Goal: Book appointment/travel/reservation

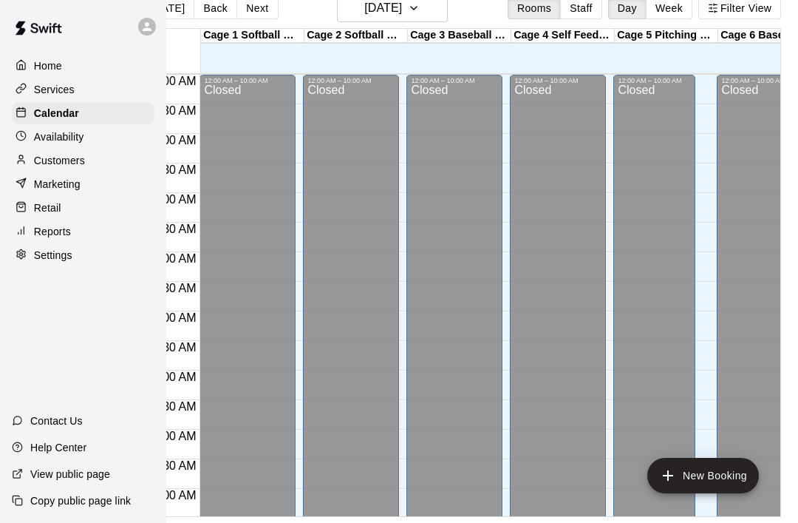
scroll to position [702, 41]
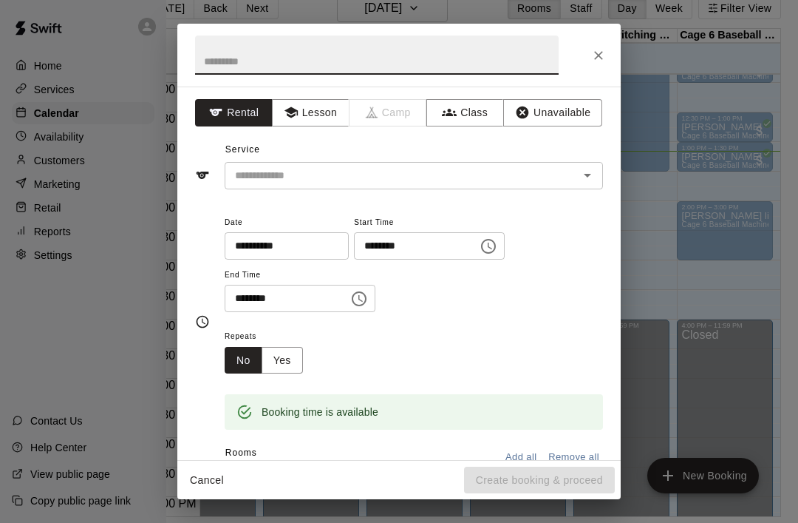
click at [309, 58] on input "text" at bounding box center [377, 54] width 364 height 39
click at [308, 58] on input "text" at bounding box center [377, 54] width 364 height 39
type input "*****"
click at [492, 167] on input "text" at bounding box center [392, 175] width 326 height 18
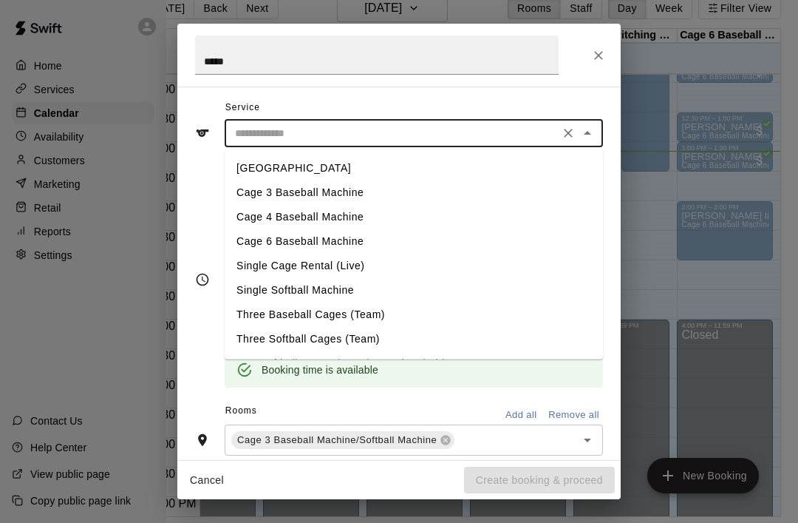
scroll to position [47, 0]
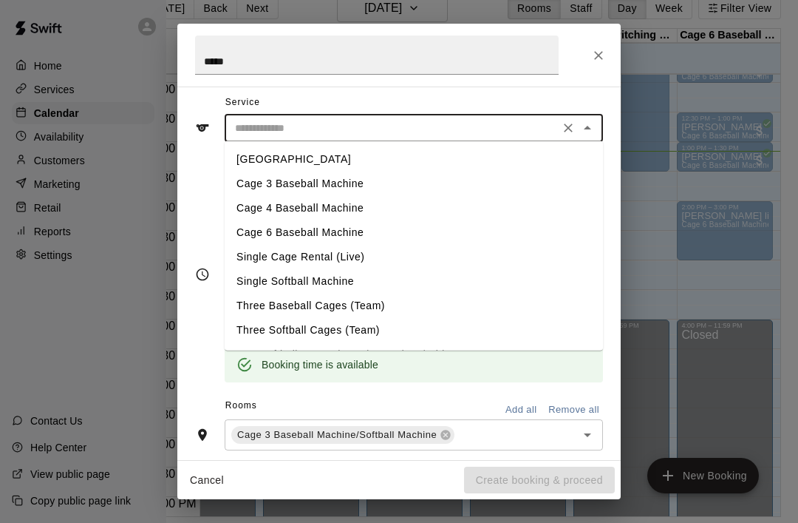
click at [335, 189] on li "Cage 3 Baseball Machine" at bounding box center [414, 184] width 379 height 24
type input "**********"
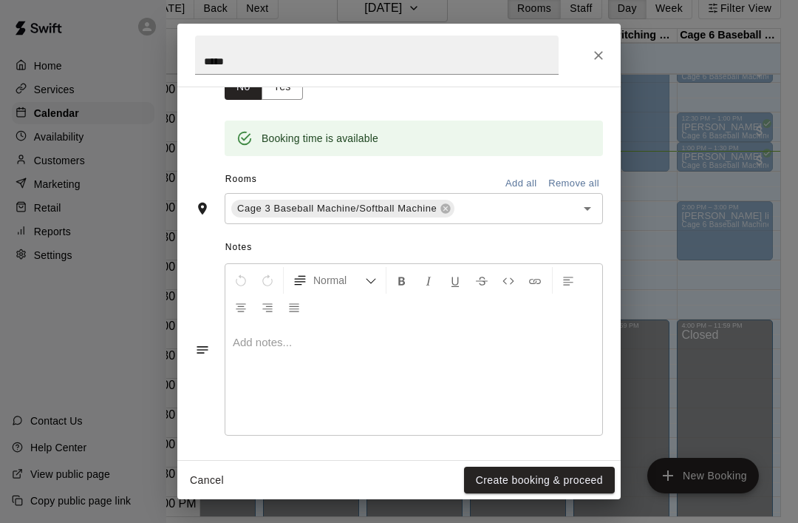
scroll to position [273, 0]
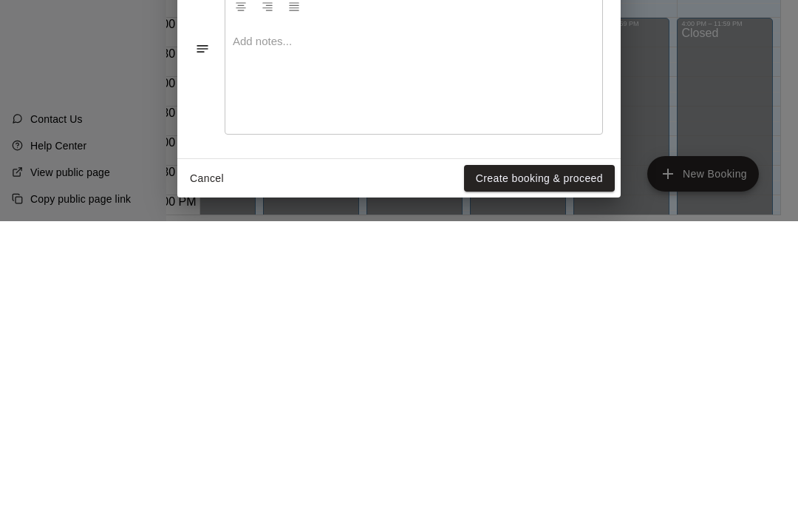
click at [520, 467] on button "Create booking & proceed" at bounding box center [539, 480] width 151 height 27
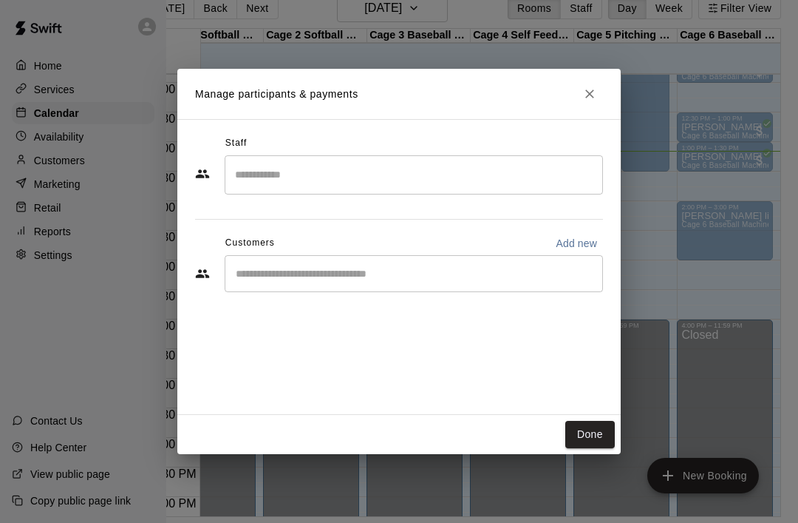
click at [588, 436] on button "Done" at bounding box center [591, 434] width 50 height 27
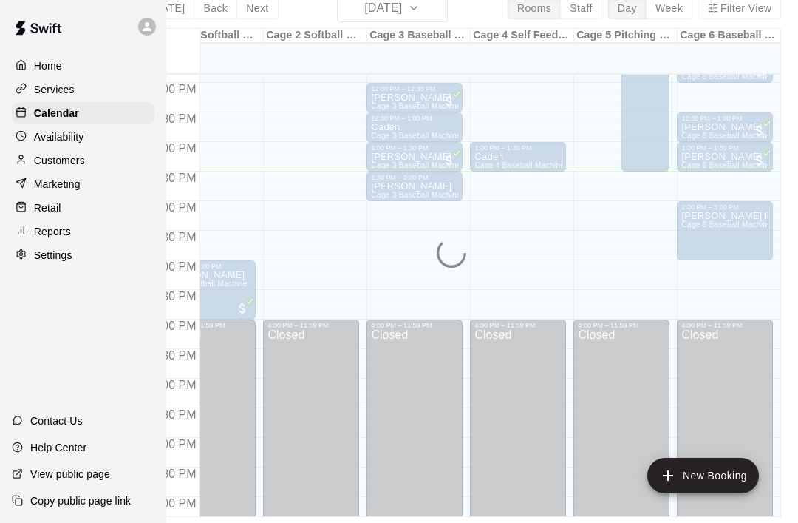
click at [413, 191] on span "Cage 3 Baseball Machine" at bounding box center [416, 195] width 90 height 8
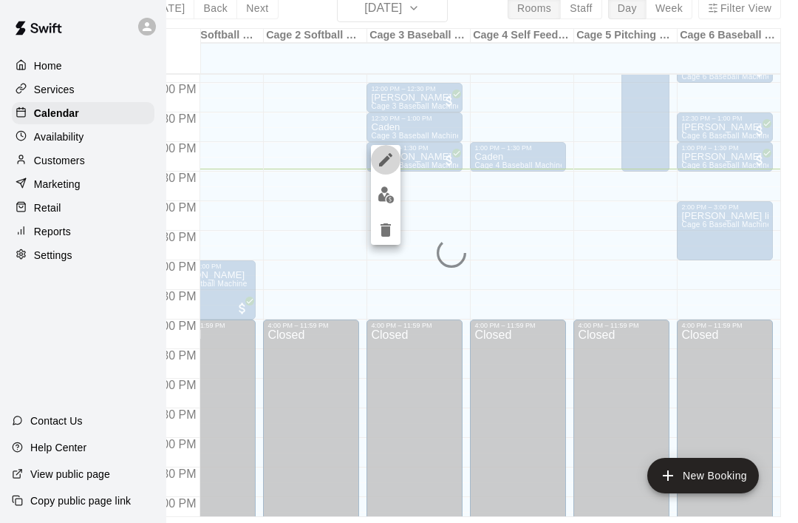
click at [390, 157] on icon "edit" at bounding box center [386, 160] width 18 height 18
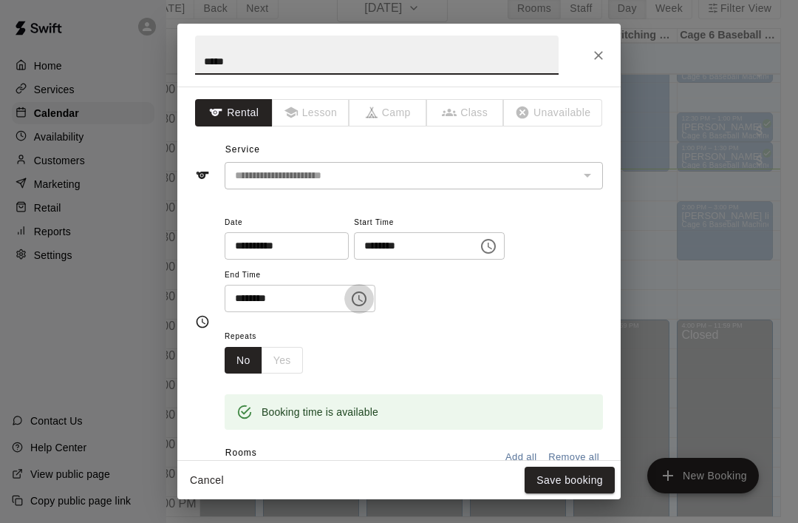
click at [350, 300] on icon "Choose time, selected time is 2:00 PM" at bounding box center [359, 299] width 18 height 18
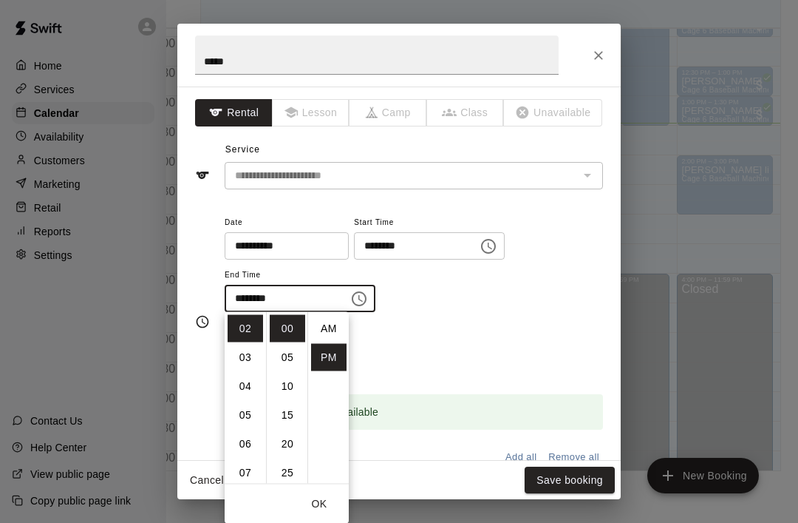
scroll to position [27, 0]
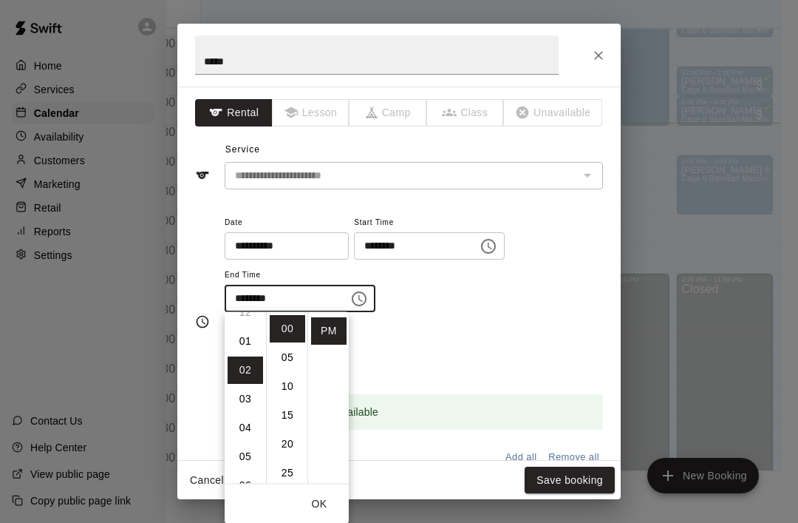
click at [240, 348] on li "01" at bounding box center [245, 341] width 35 height 27
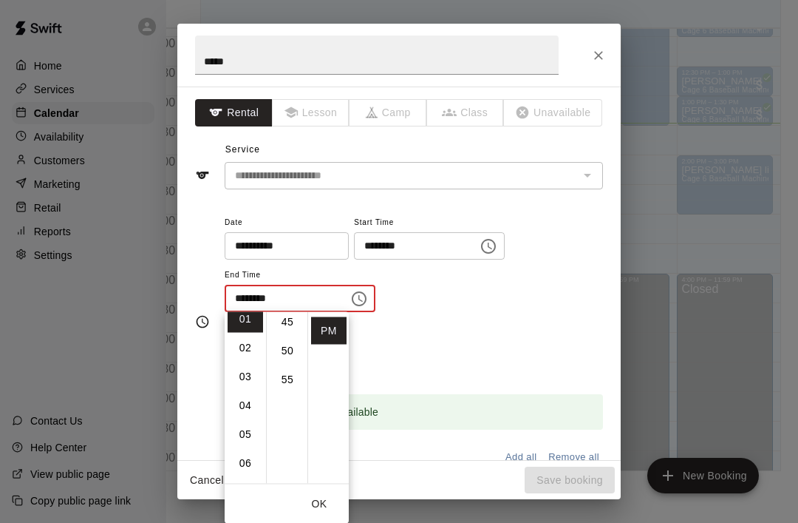
scroll to position [268, 0]
click at [288, 326] on li "45" at bounding box center [287, 319] width 35 height 27
type input "********"
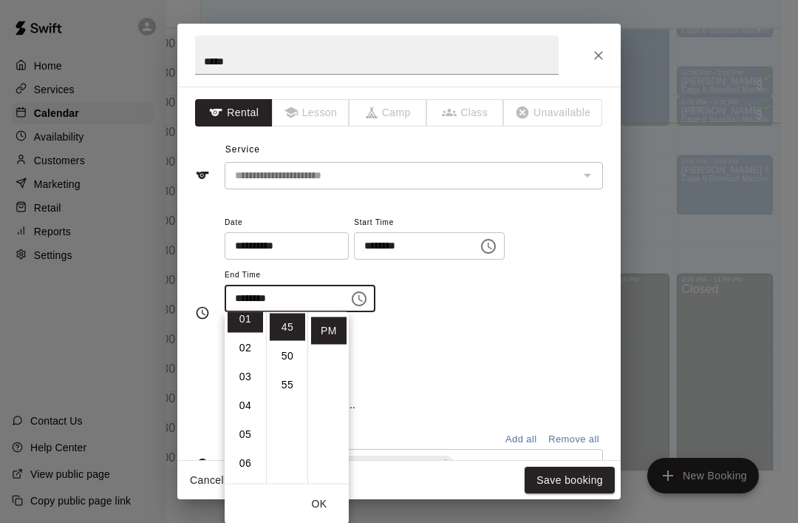
scroll to position [260, 0]
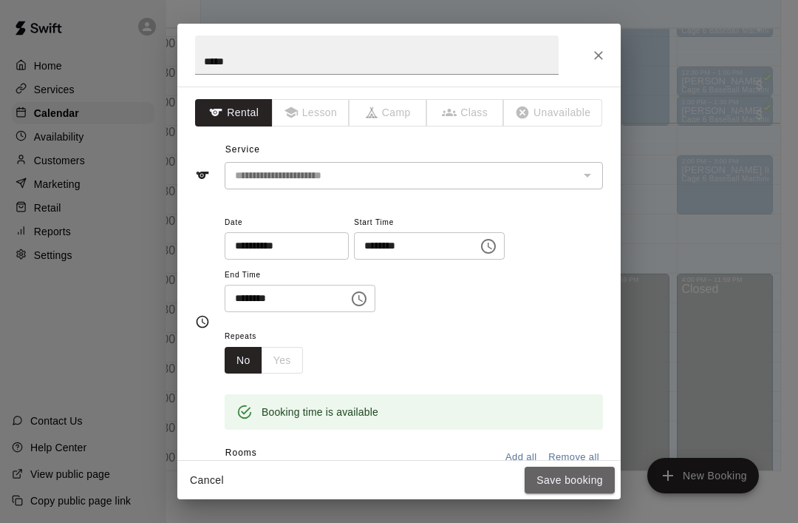
click at [556, 486] on button "Save booking" at bounding box center [570, 480] width 90 height 27
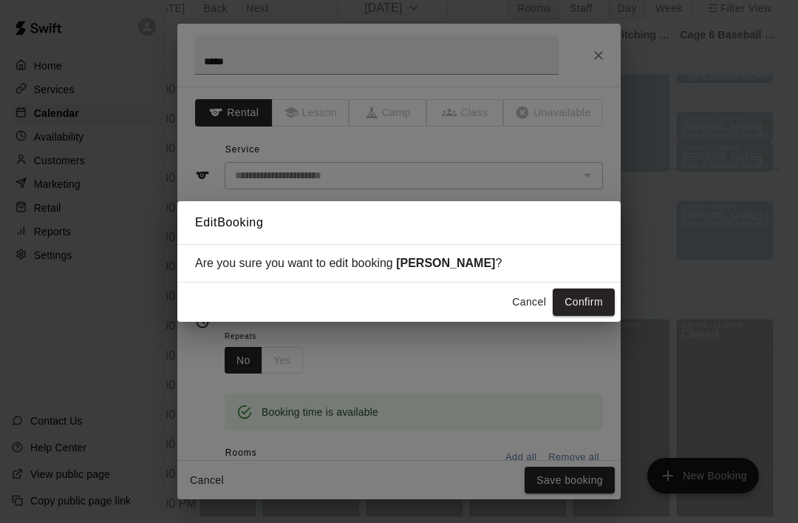
click at [574, 313] on button "Confirm" at bounding box center [584, 301] width 62 height 27
